Goal: Task Accomplishment & Management: Use online tool/utility

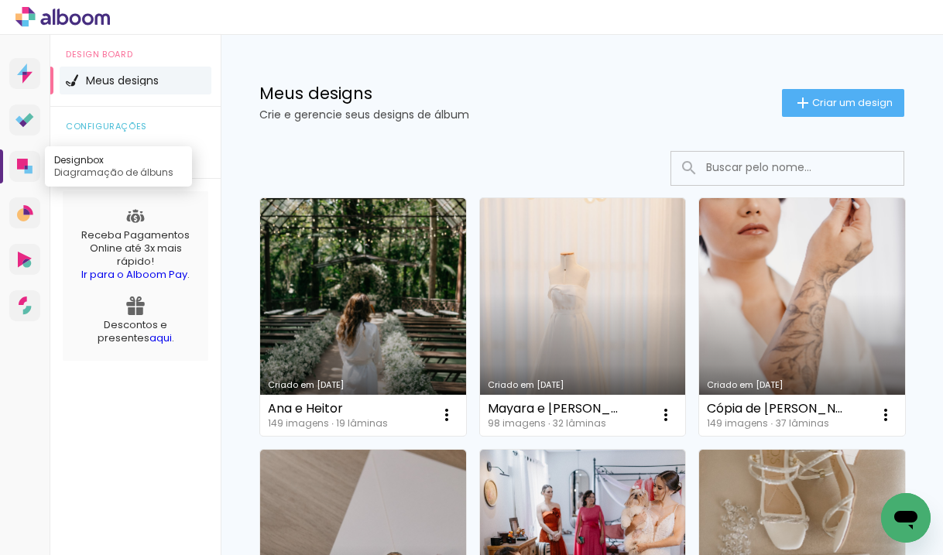
click at [33, 176] on link "Designbox Diagramação de álbuns" at bounding box center [24, 166] width 31 height 31
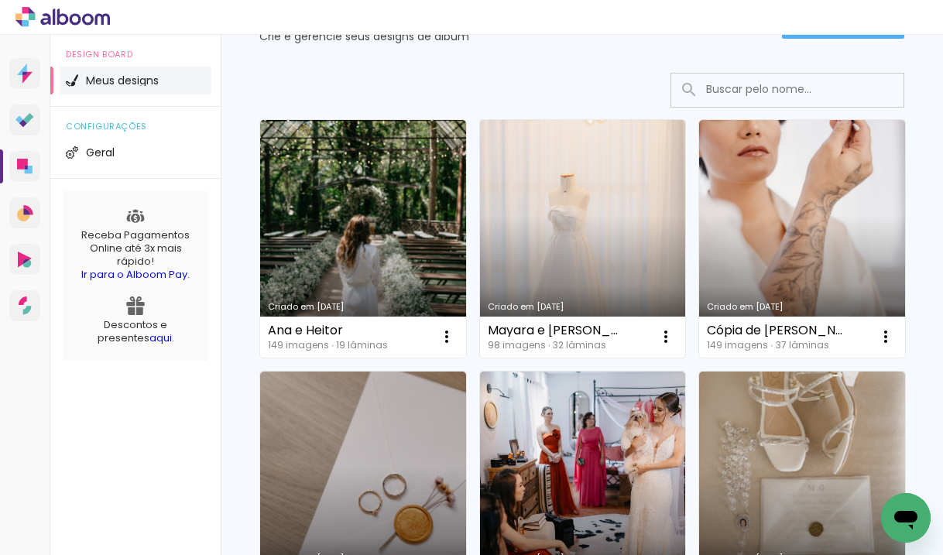
scroll to position [84, 0]
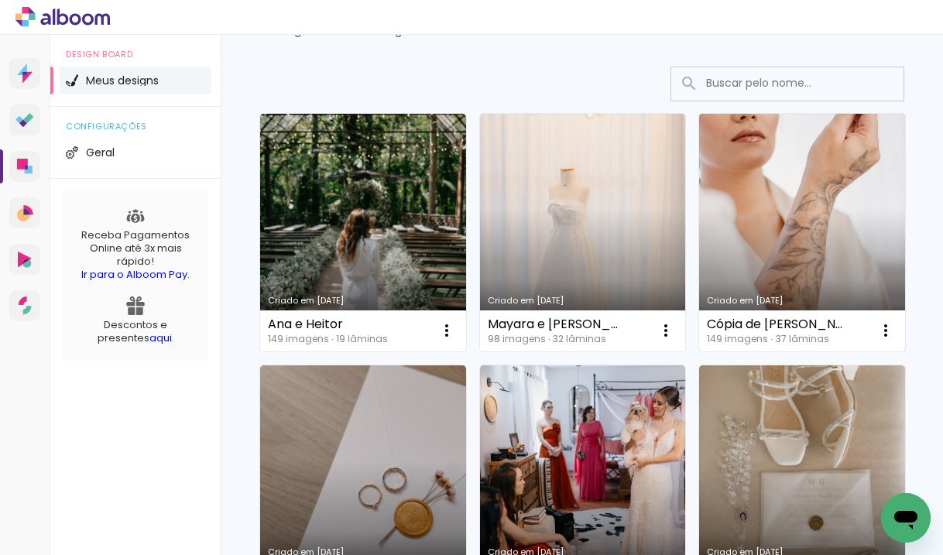
click at [825, 161] on link "Criado em [DATE]" at bounding box center [802, 233] width 206 height 238
